Goal: Task Accomplishment & Management: Use online tool/utility

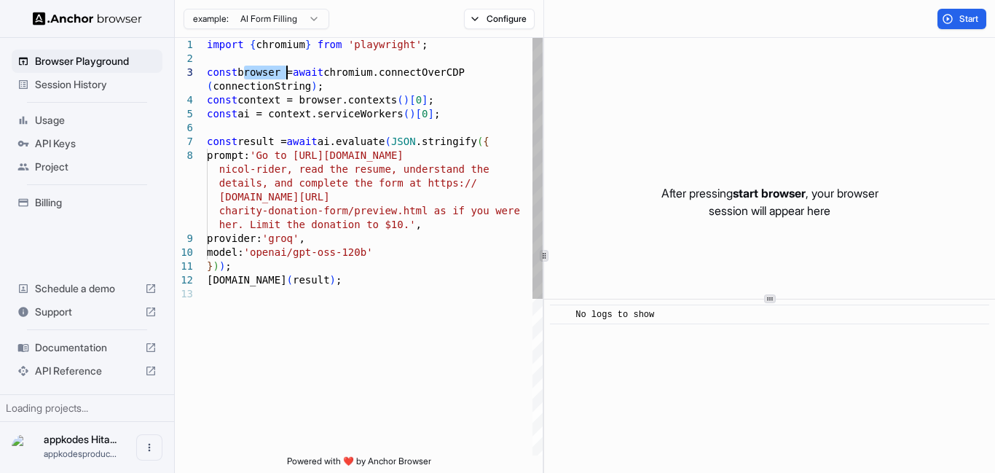
click at [272, 68] on div "import { chromium } from 'playwright' ; const browser = await chromium.connectO…" at bounding box center [375, 371] width 336 height 666
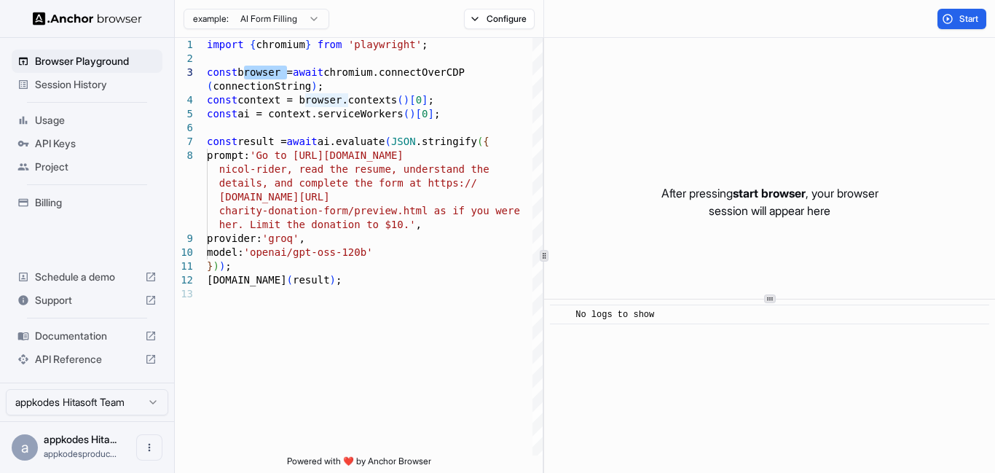
click at [250, 22] on html "Browser Playground Session History Usage API Keys Project Billing Schedule a de…" at bounding box center [497, 236] width 995 height 473
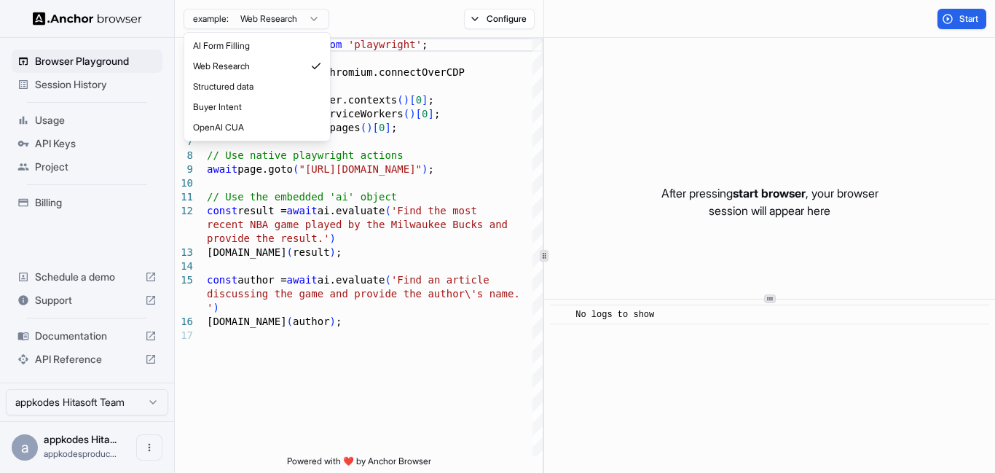
click at [286, 27] on html "Browser Playground Session History Usage API Keys Project Billing Schedule a de…" at bounding box center [497, 236] width 995 height 473
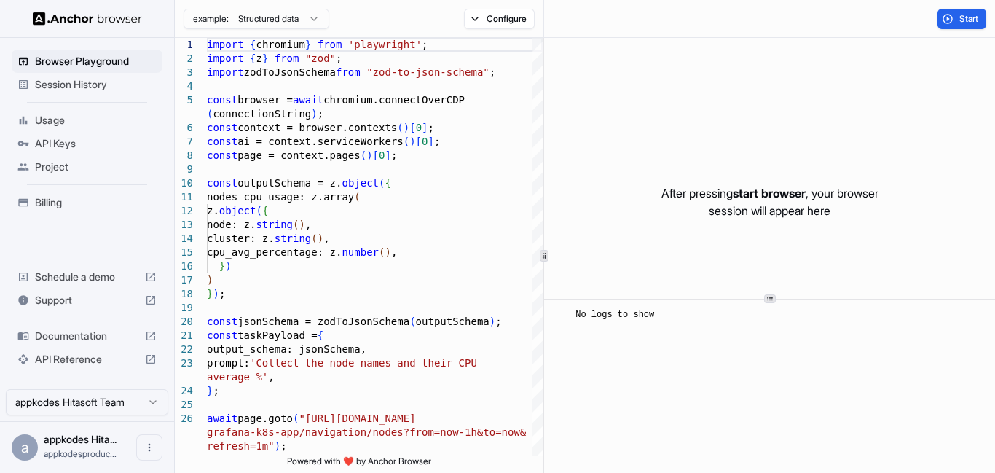
click at [272, 30] on div "example: Structured data" at bounding box center [252, 19] width 154 height 26
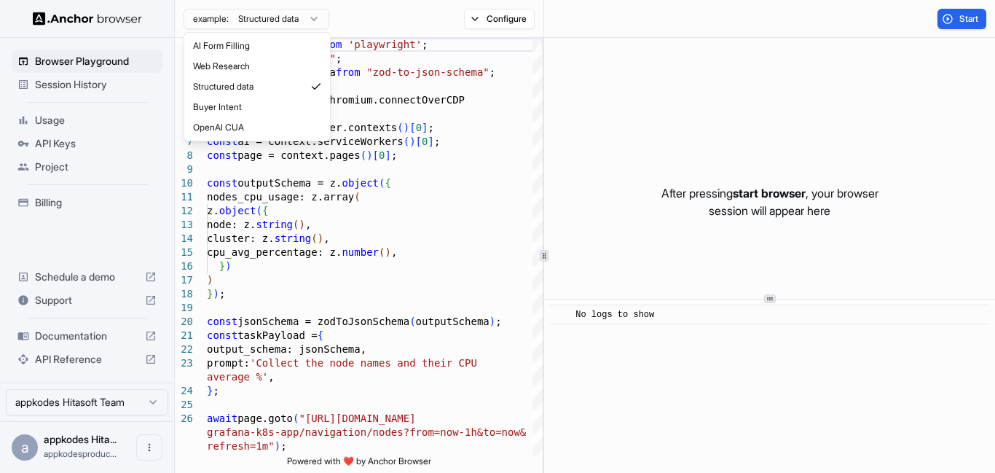
click at [302, 13] on html "Browser Playground Session History Usage API Keys Project Billing Schedule a de…" at bounding box center [497, 236] width 995 height 473
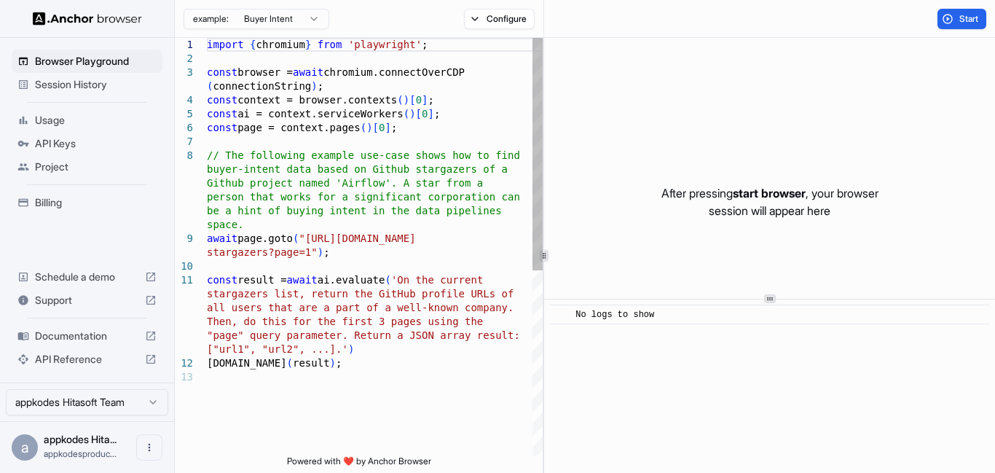
click at [312, 236] on div "import { chromium } from 'playwright' ; const browser = await chromium.connectO…" at bounding box center [375, 412] width 336 height 749
click at [312, 253] on div "import { chromium } from 'playwright' ; const browser = await chromium.connectO…" at bounding box center [375, 412] width 336 height 749
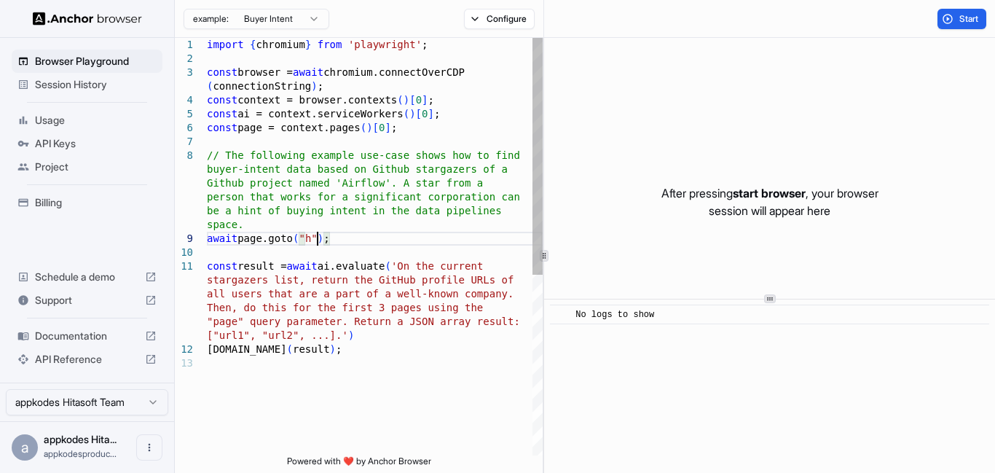
scroll to position [56, 0]
click at [415, 266] on div "import { chromium } from 'playwright' ; const browser = await chromium.connectO…" at bounding box center [375, 405] width 336 height 735
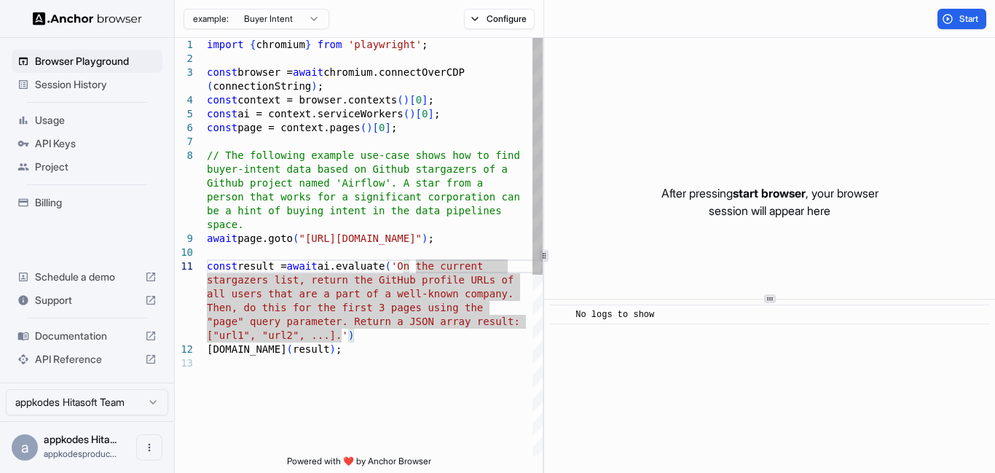
scroll to position [55, 0]
click at [339, 339] on div "import { chromium } from 'playwright' ; const browser = await chromium.connectO…" at bounding box center [375, 405] width 336 height 735
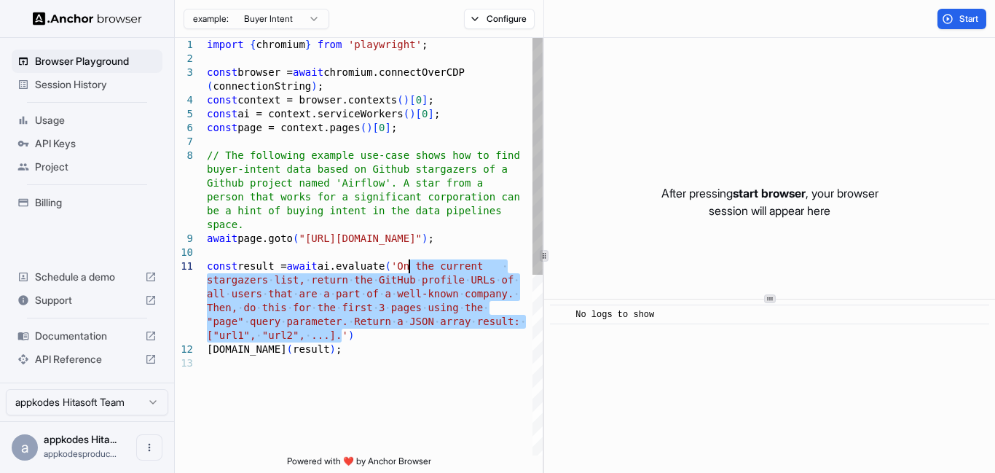
click at [411, 266] on div "import { chromium } from 'playwright' ; const browser = await chromium.connectO…" at bounding box center [375, 405] width 336 height 735
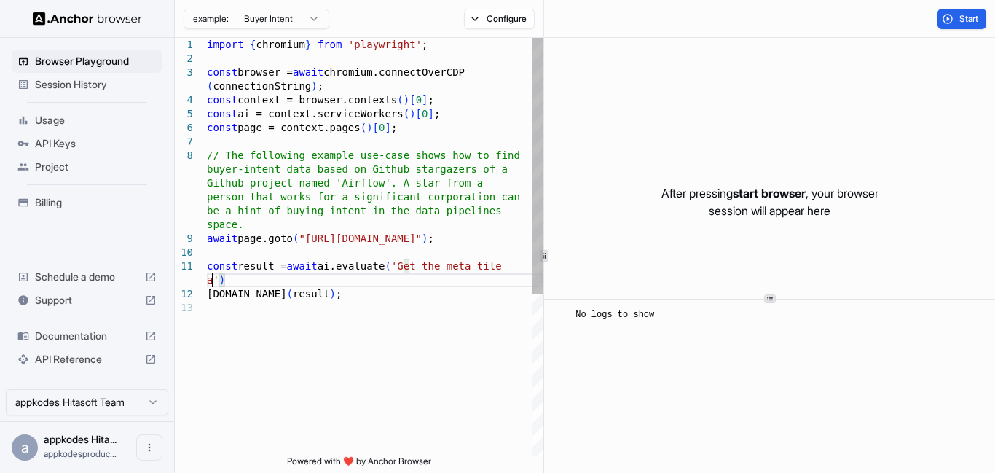
scroll to position [98, 0]
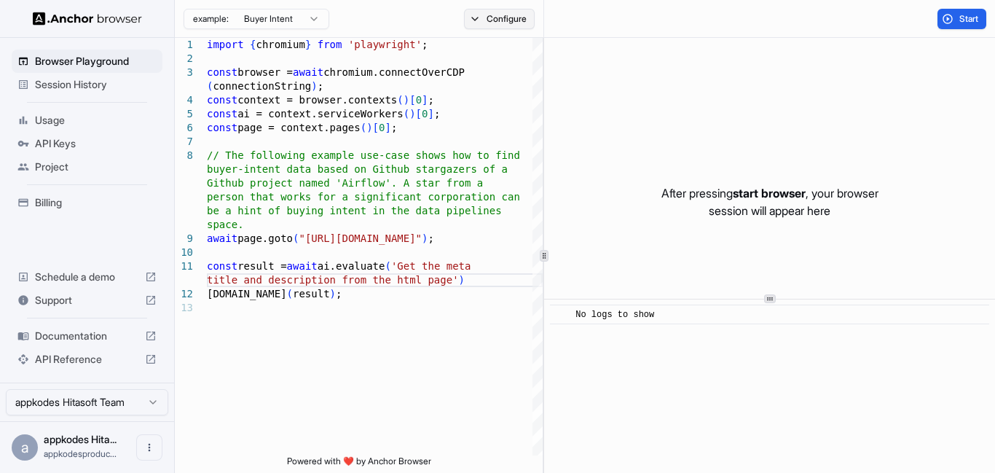
click at [497, 22] on button "Configure" at bounding box center [499, 19] width 71 height 20
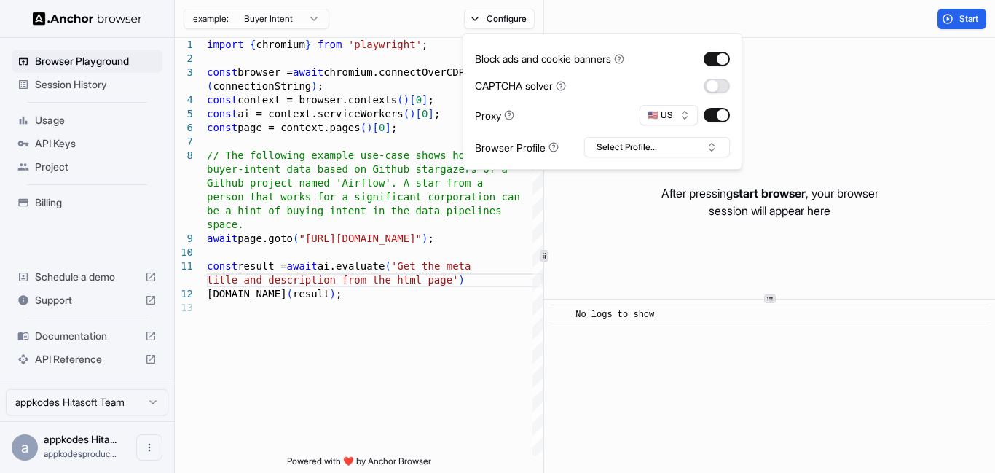
click at [715, 82] on button "button" at bounding box center [716, 86] width 26 height 15
click at [659, 140] on button "Select Profile..." at bounding box center [657, 147] width 146 height 20
click at [618, 198] on div "Saravanan" at bounding box center [657, 201] width 138 height 20
click at [758, 125] on div "After pressing start browser , your browser session will appear here" at bounding box center [769, 202] width 451 height 328
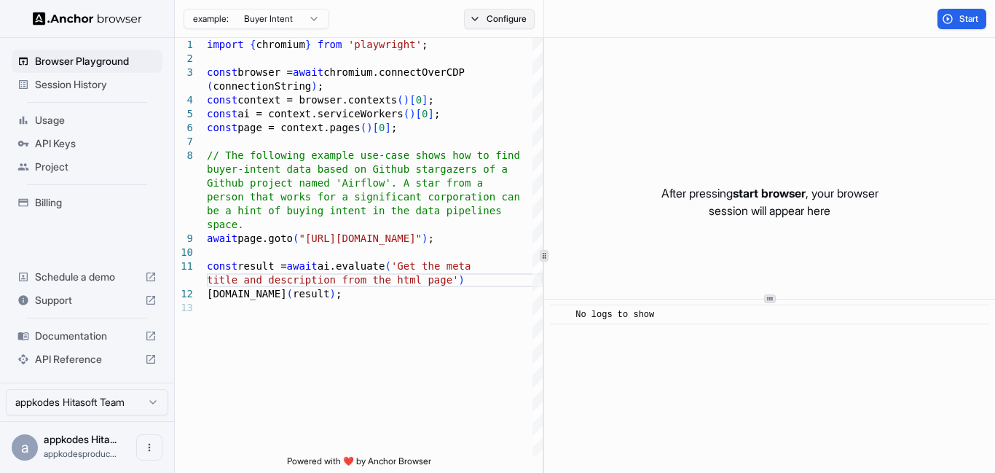
click at [498, 15] on button "Configure" at bounding box center [499, 19] width 71 height 20
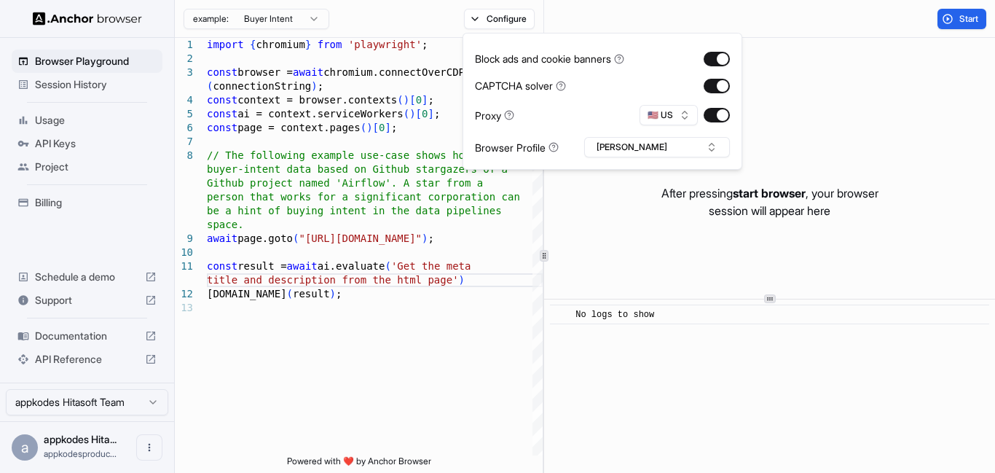
click at [804, 80] on div "After pressing start browser , your browser session will appear here" at bounding box center [769, 202] width 451 height 328
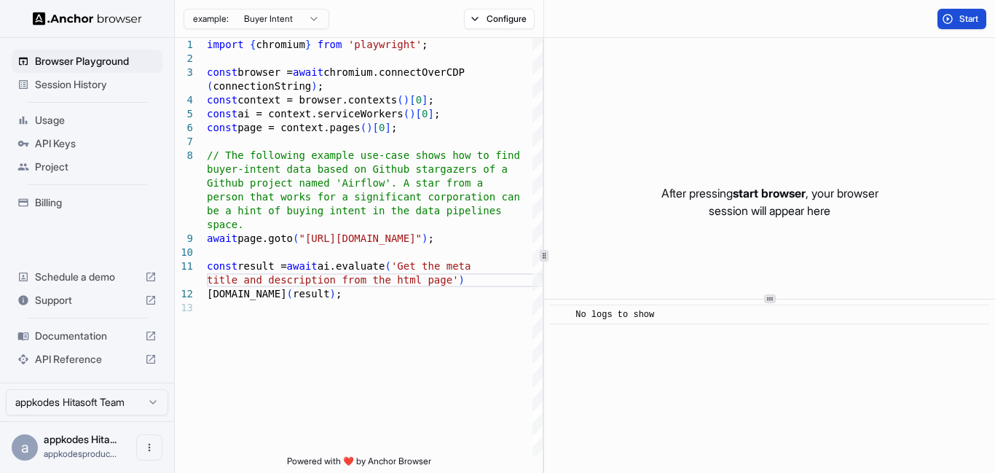
click at [974, 17] on span "Start" at bounding box center [969, 19] width 20 height 12
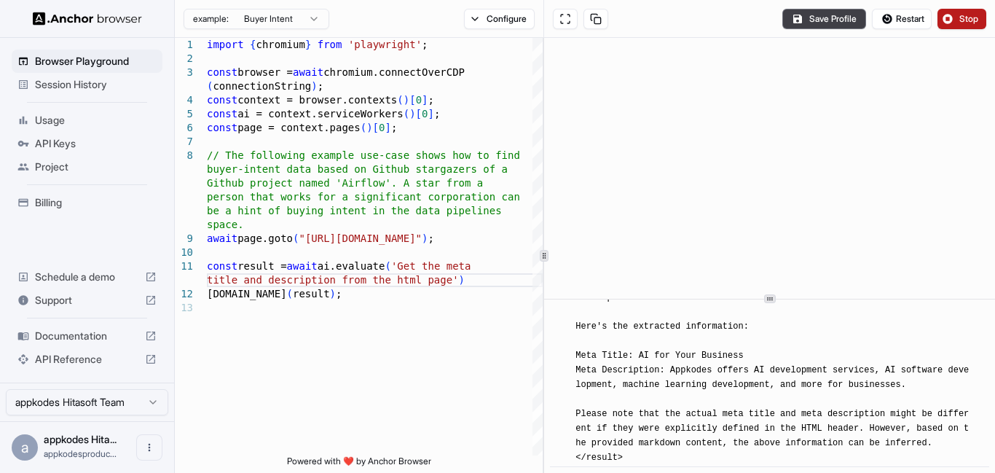
scroll to position [1216, 0]
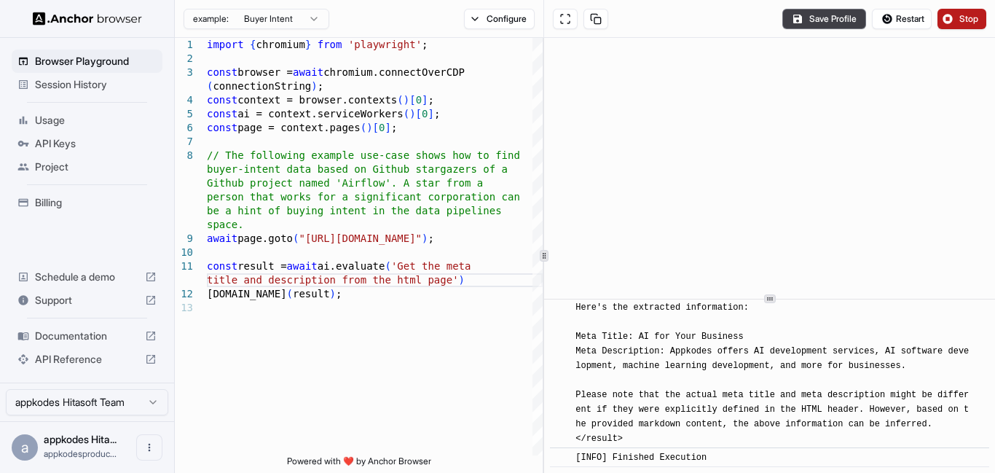
click at [116, 446] on div "appkodes Hita... appkodesproduc..." at bounding box center [80, 447] width 73 height 28
click at [82, 430] on div "a appkodes Hita... appkodesproduc..." at bounding box center [87, 447] width 174 height 52
click at [381, 232] on div "import { chromium } from 'playwright' ; const browser = await chromium.connectO…" at bounding box center [375, 378] width 336 height 680
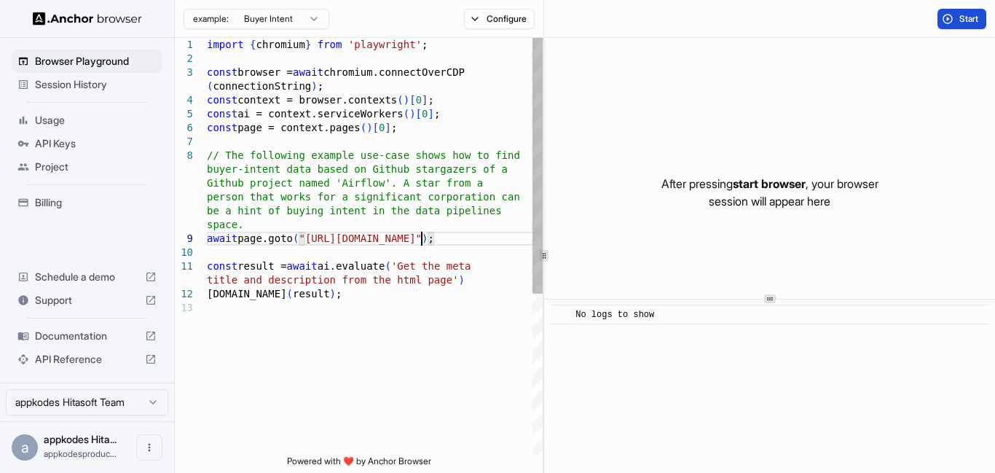
scroll to position [0, 0]
click at [289, 17] on html "Browser Playground Session History Usage API Keys Project Billing Schedule a de…" at bounding box center [497, 236] width 995 height 473
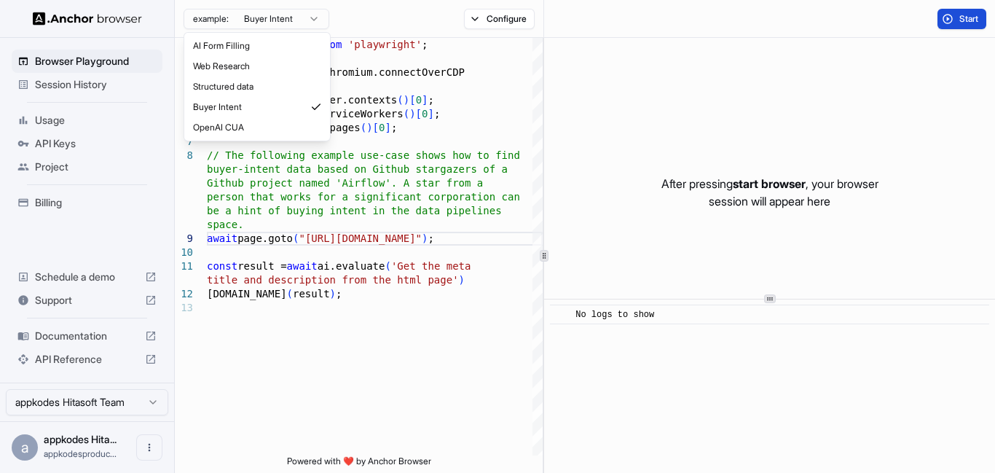
type textarea "**********"
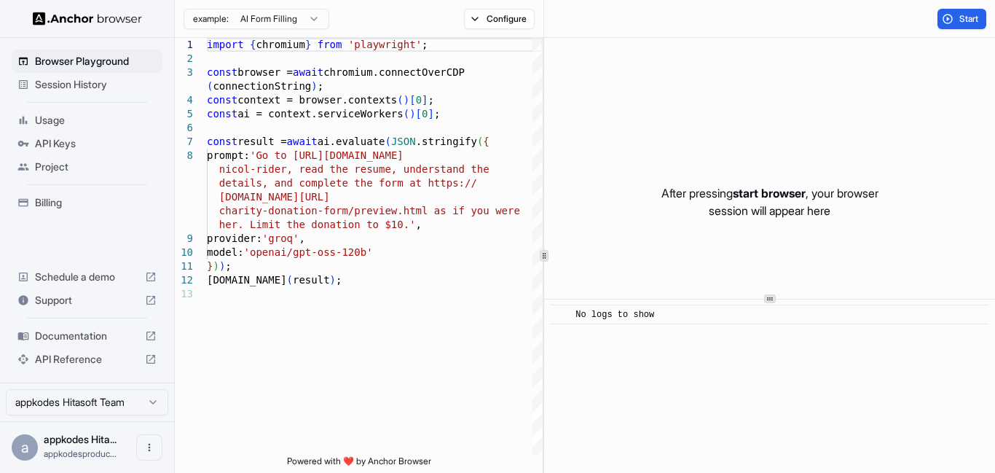
click at [64, 211] on div "Billing" at bounding box center [87, 202] width 151 height 23
